Goal: Check status: Check status

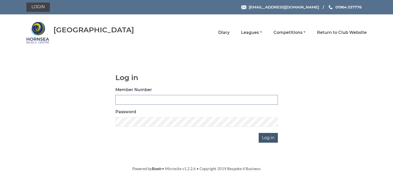
type input "0580"
click at [275, 139] on input "Log in" at bounding box center [268, 138] width 19 height 10
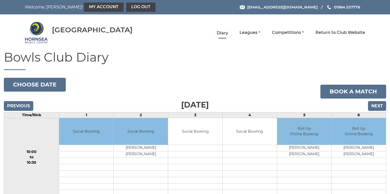
click at [220, 33] on link "Diary" at bounding box center [222, 33] width 11 height 6
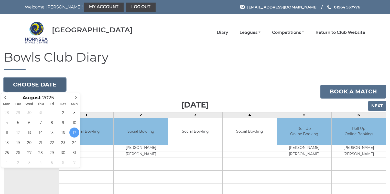
click at [32, 86] on button "Choose date" at bounding box center [35, 85] width 62 height 14
type input "2025-08-20"
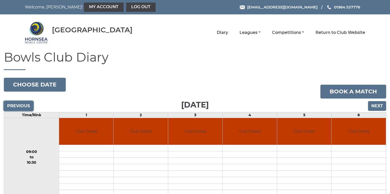
click at [22, 103] on input "Previous" at bounding box center [18, 106] width 29 height 10
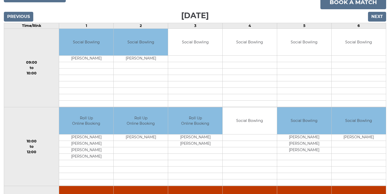
scroll to position [82, 0]
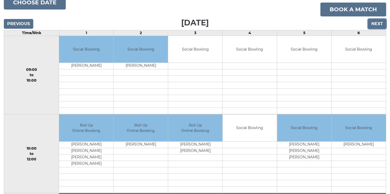
click at [375, 23] on input "Next" at bounding box center [377, 24] width 18 height 10
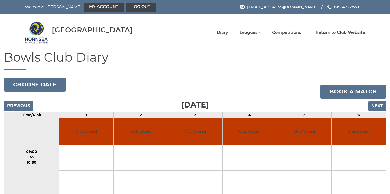
click at [375, 23] on nav "Hornsea Bowls Centre Diary Leagues Club leagues - Winter 2025-6 Club leagues - …" at bounding box center [195, 32] width 390 height 36
click at [375, 104] on input "Next" at bounding box center [377, 106] width 18 height 10
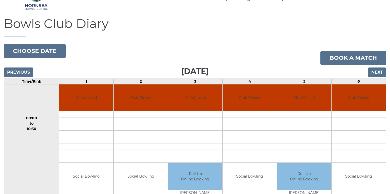
scroll to position [20, 0]
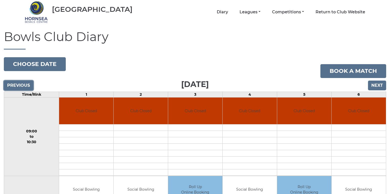
click at [15, 84] on input "Previous" at bounding box center [18, 85] width 29 height 10
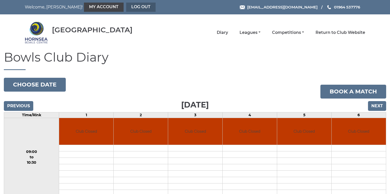
click at [126, 8] on link "Log out" at bounding box center [140, 7] width 29 height 9
